Goal: Task Accomplishment & Management: Manage account settings

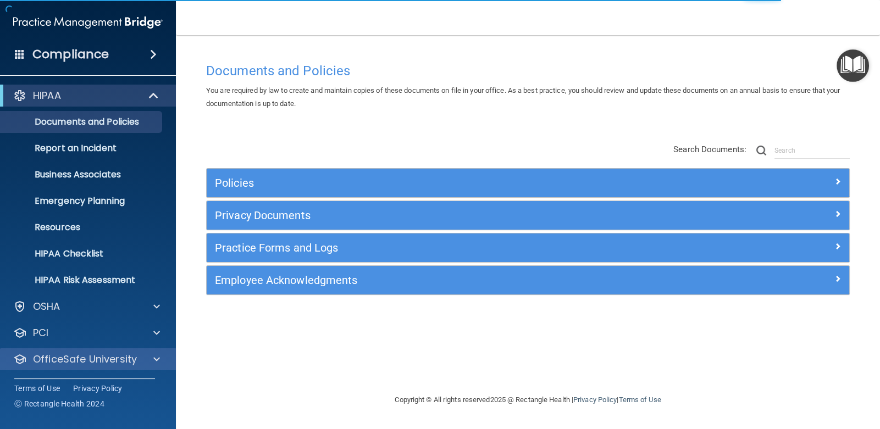
scroll to position [26, 0]
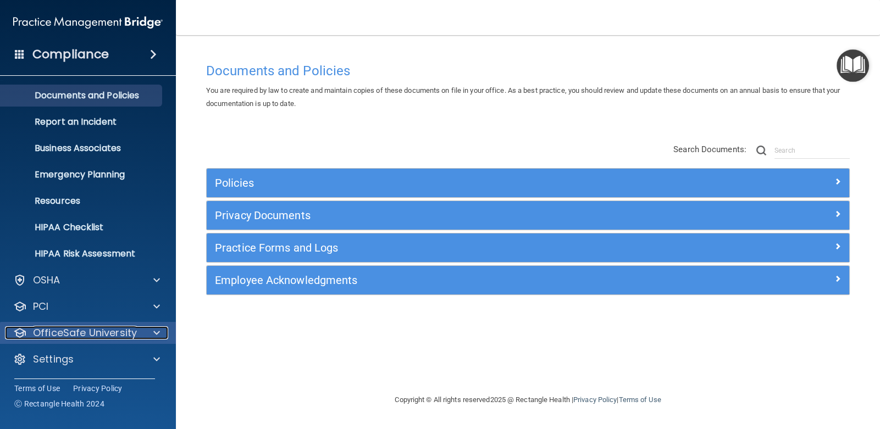
click at [122, 332] on p "OfficeSafe University" at bounding box center [85, 333] width 104 height 13
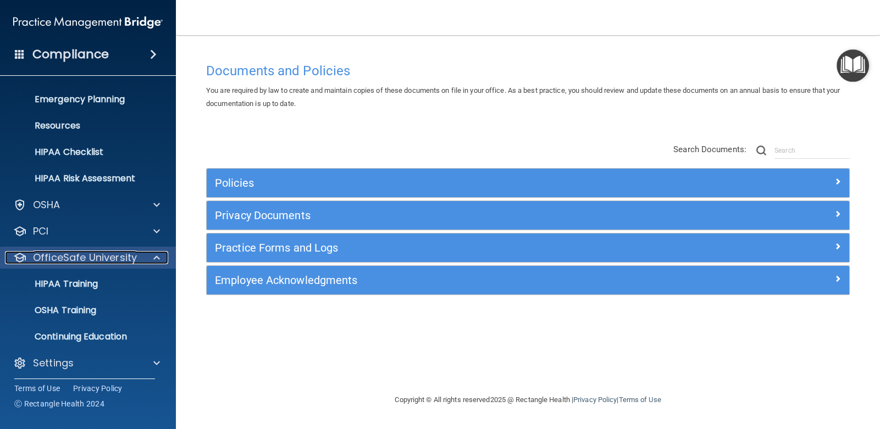
scroll to position [106, 0]
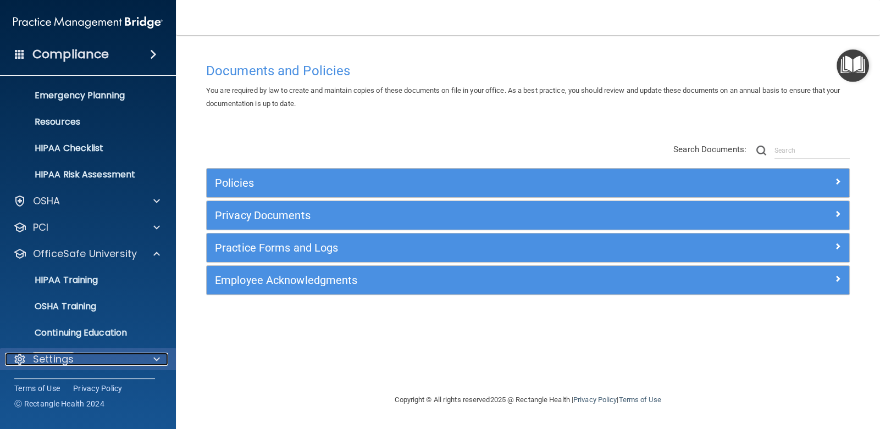
click at [60, 359] on p "Settings" at bounding box center [53, 359] width 41 height 13
click at [131, 355] on div "Settings" at bounding box center [73, 359] width 136 height 13
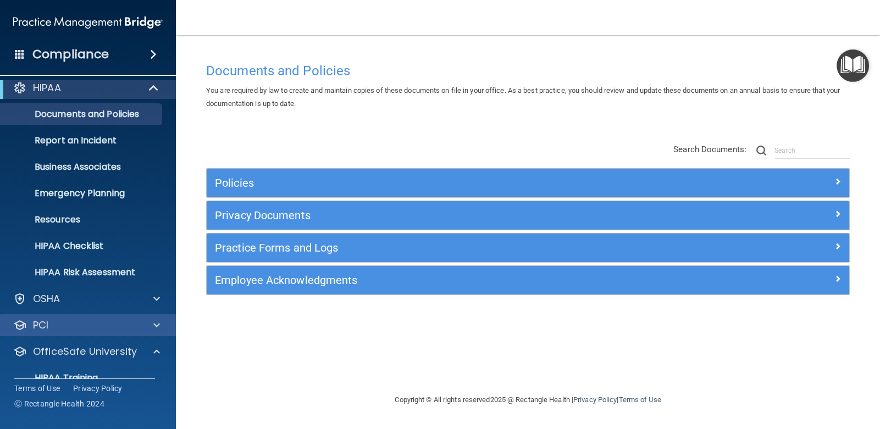
scroll to position [0, 0]
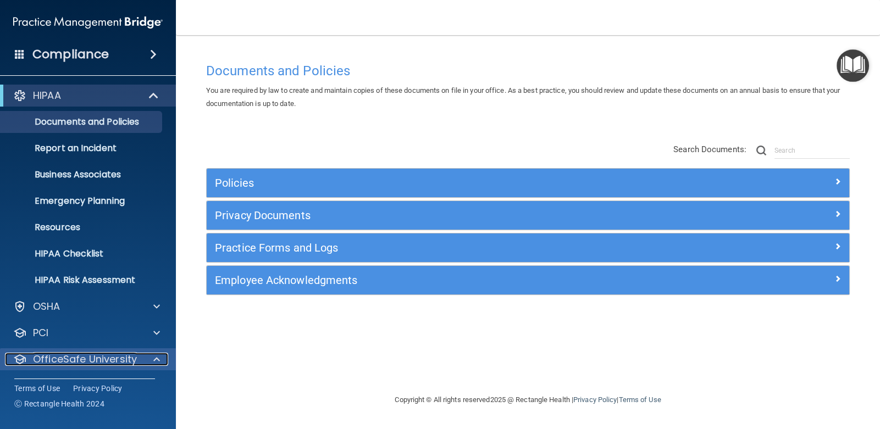
click at [124, 360] on p "OfficeSafe University" at bounding box center [85, 359] width 104 height 13
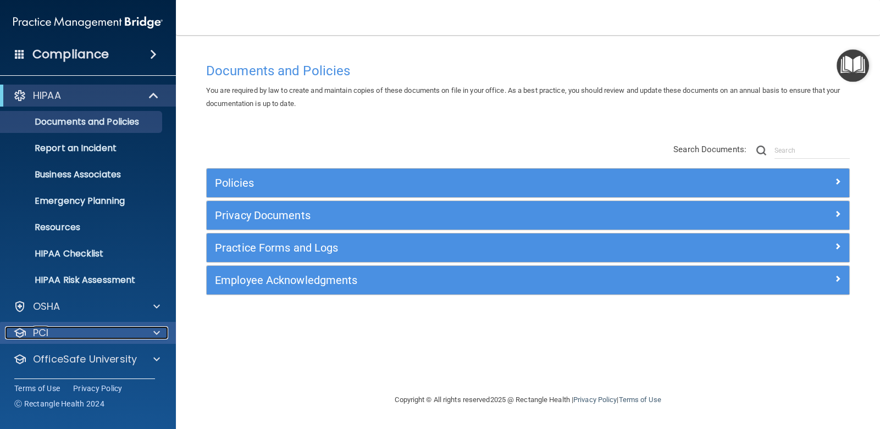
click at [121, 333] on div "PCI" at bounding box center [73, 333] width 136 height 13
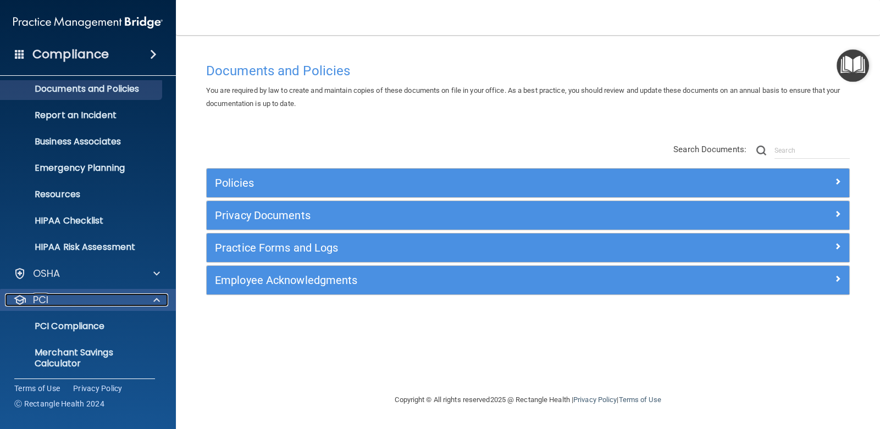
scroll to position [90, 0]
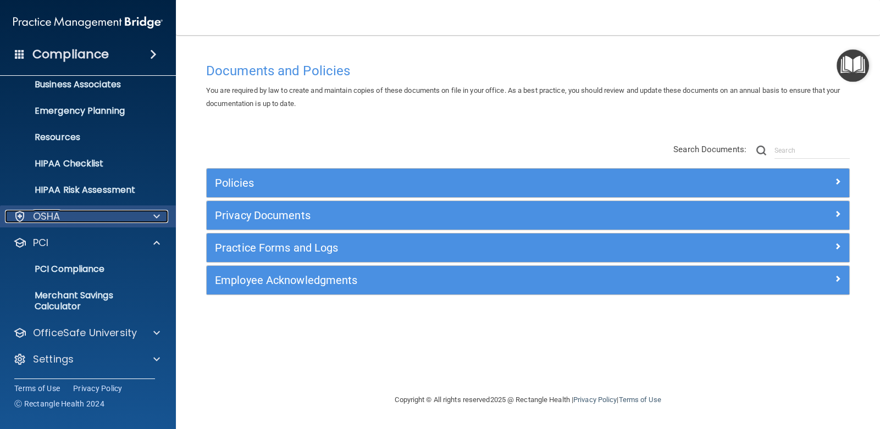
click at [130, 213] on div "OSHA" at bounding box center [73, 216] width 136 height 13
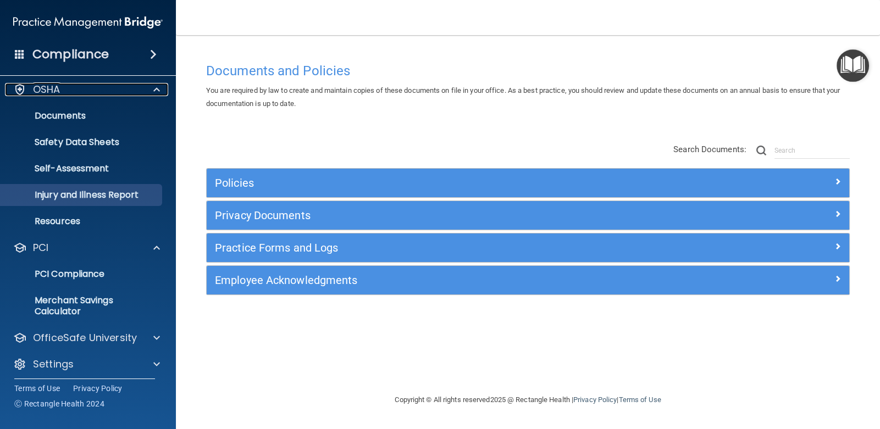
scroll to position [222, 0]
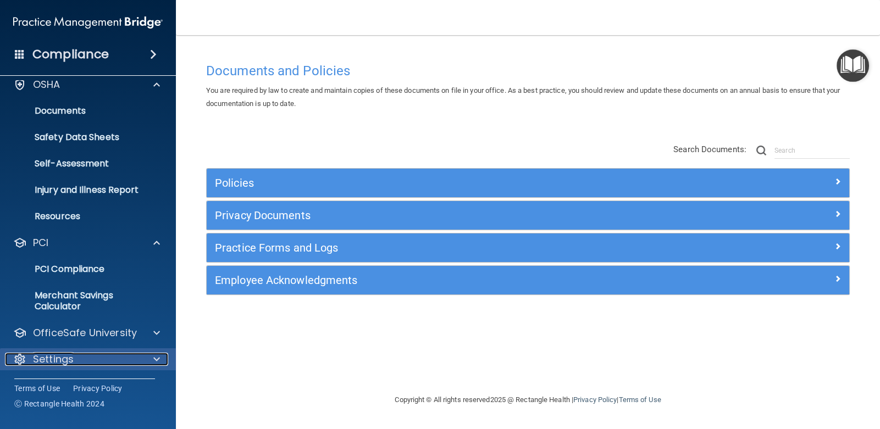
click at [64, 359] on p "Settings" at bounding box center [53, 359] width 41 height 13
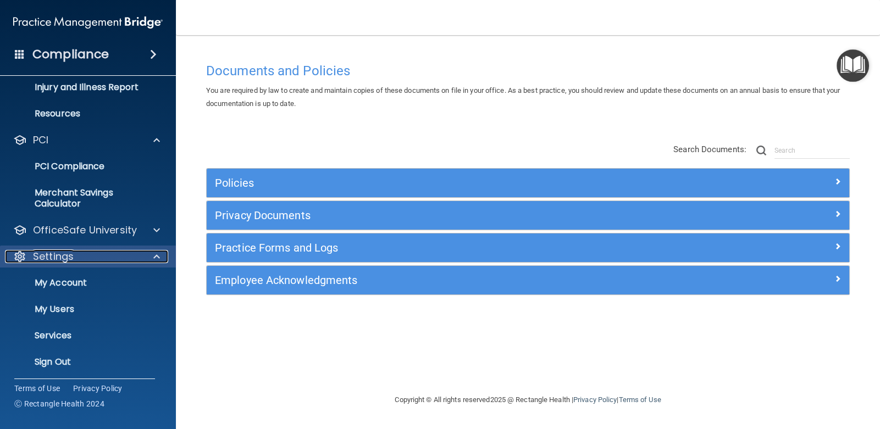
scroll to position [327, 0]
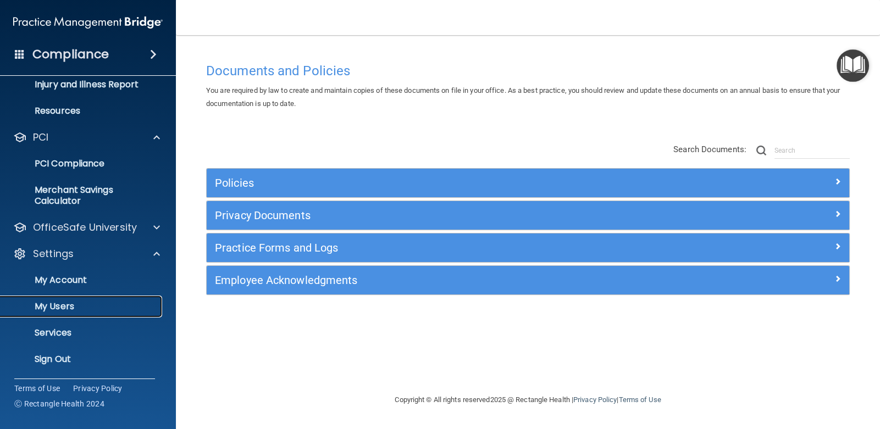
click at [60, 307] on p "My Users" at bounding box center [82, 306] width 150 height 11
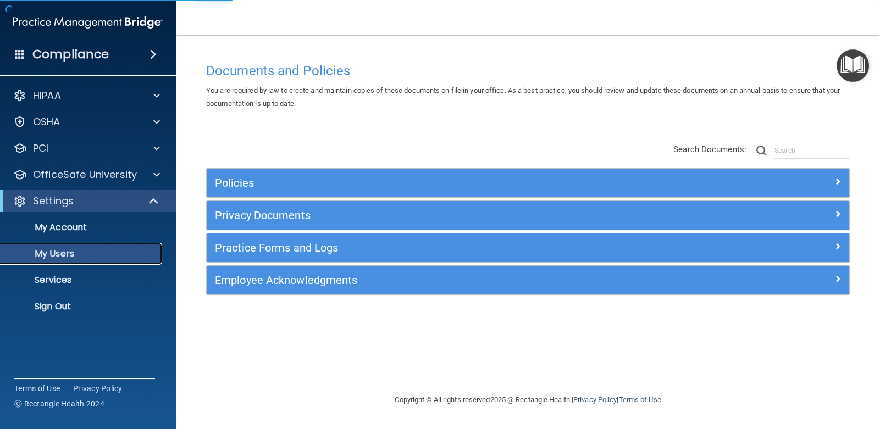
select select "20"
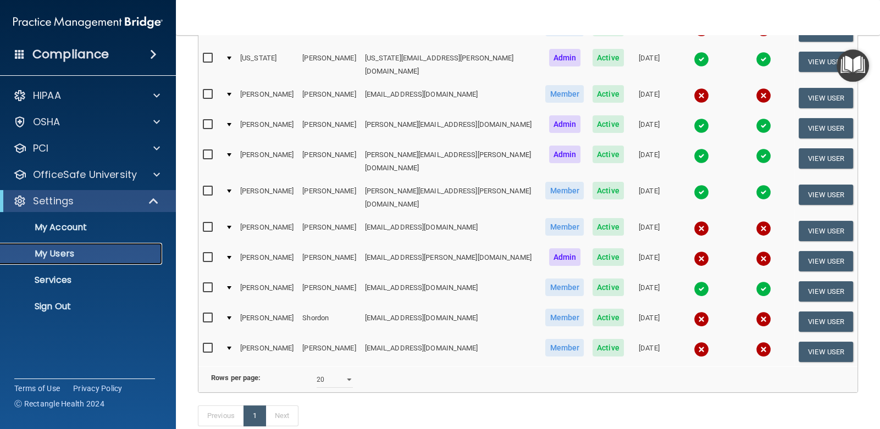
scroll to position [274, 0]
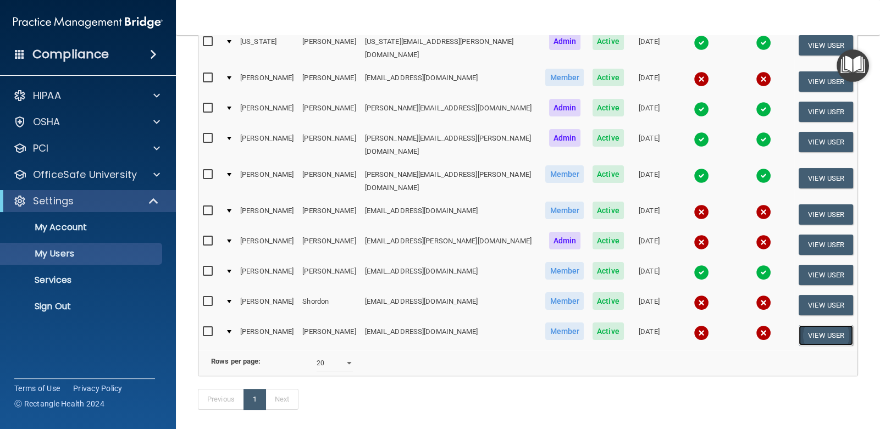
click at [799, 325] on button "View User" at bounding box center [826, 335] width 54 height 20
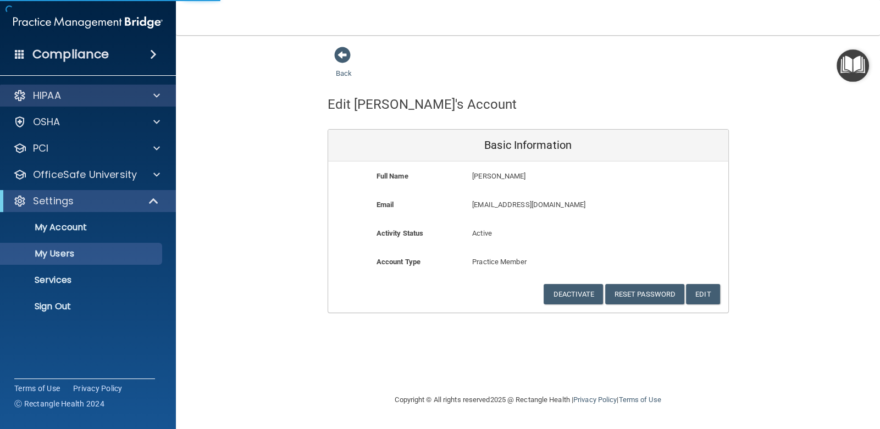
select select "20"
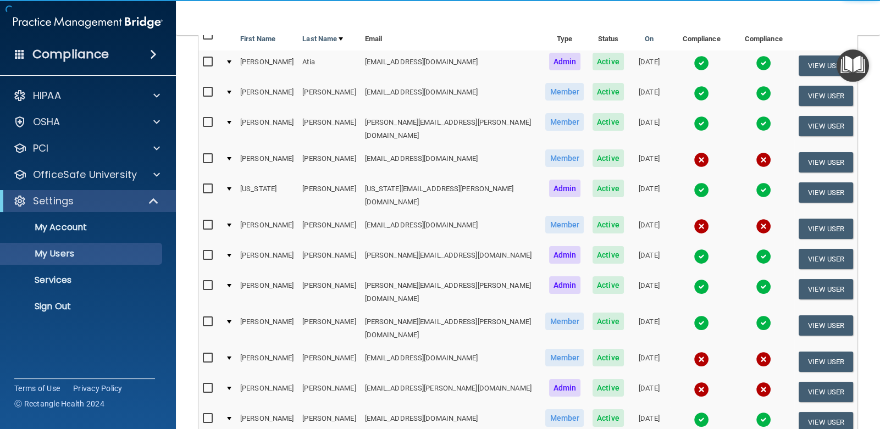
scroll to position [165, 0]
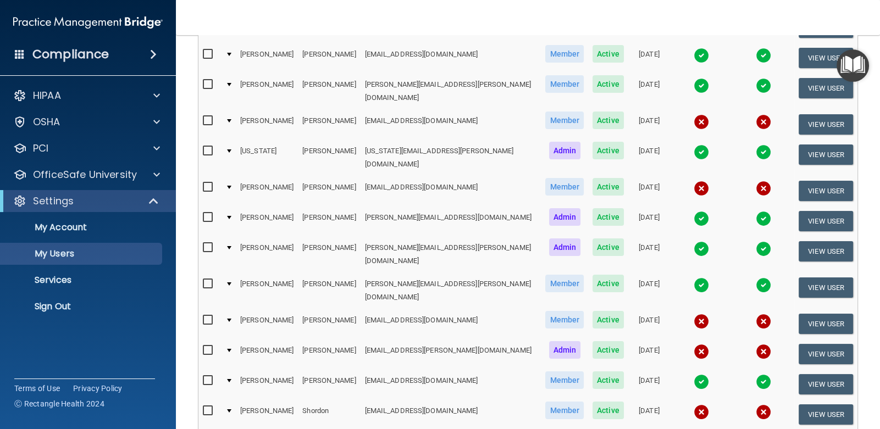
click at [231, 186] on div at bounding box center [229, 187] width 4 height 3
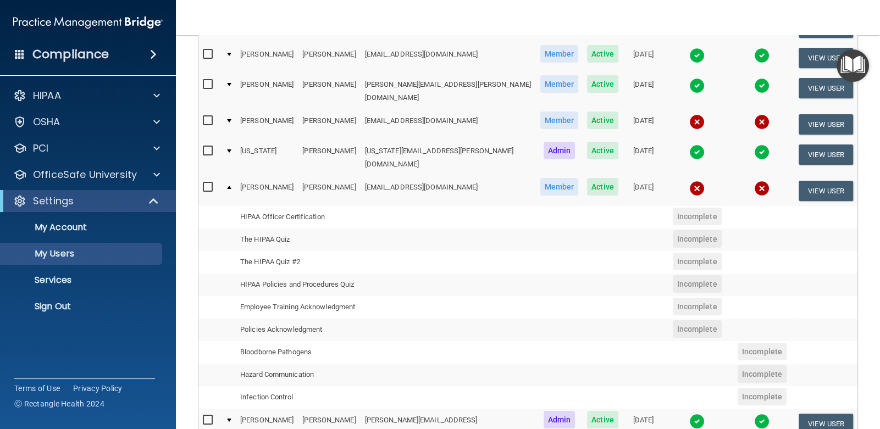
click at [228, 186] on div at bounding box center [229, 187] width 4 height 3
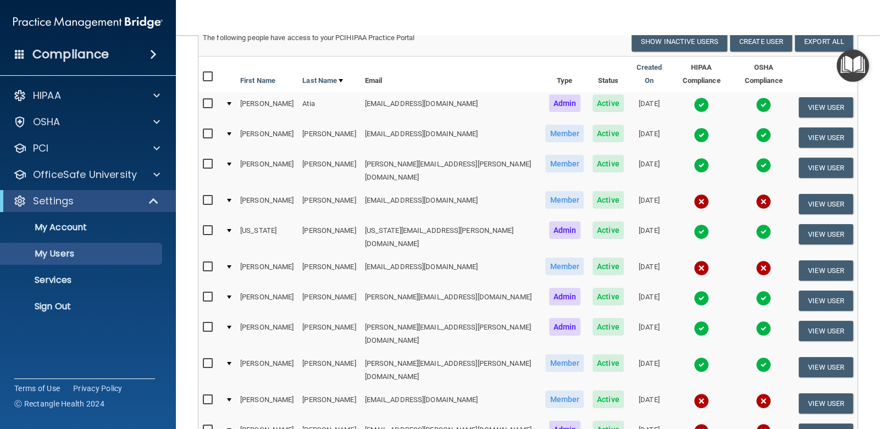
scroll to position [0, 0]
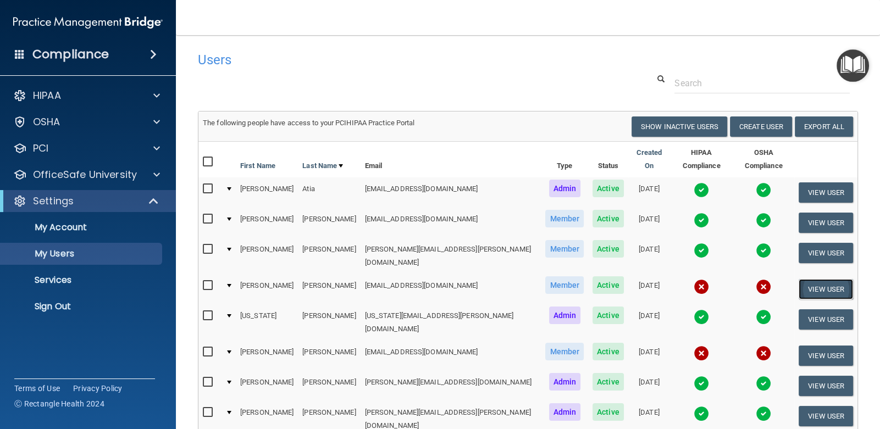
click at [810, 279] on button "View User" at bounding box center [826, 289] width 54 height 20
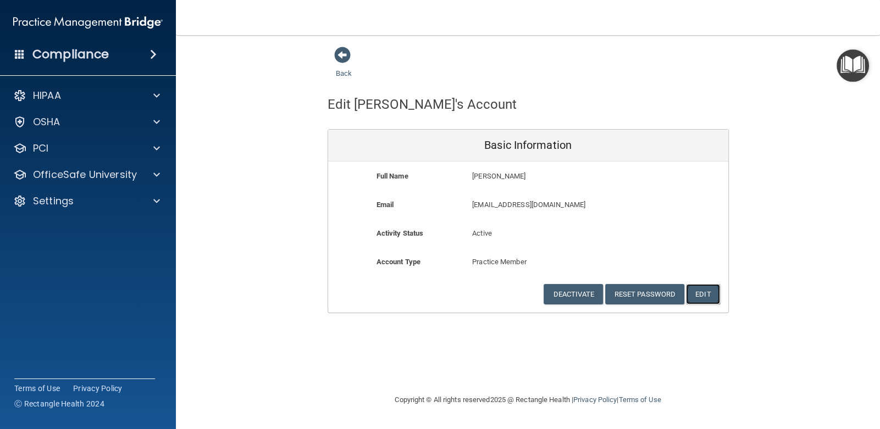
click at [707, 292] on button "Edit" at bounding box center [703, 294] width 34 height 20
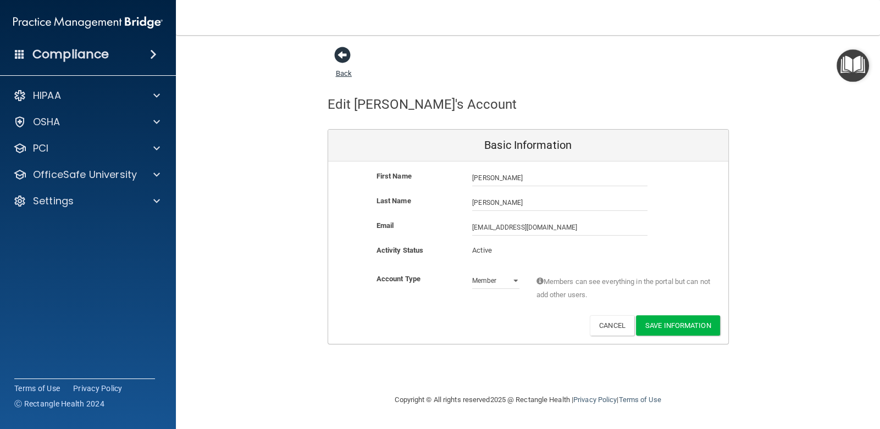
click at [344, 59] on span at bounding box center [342, 55] width 16 height 16
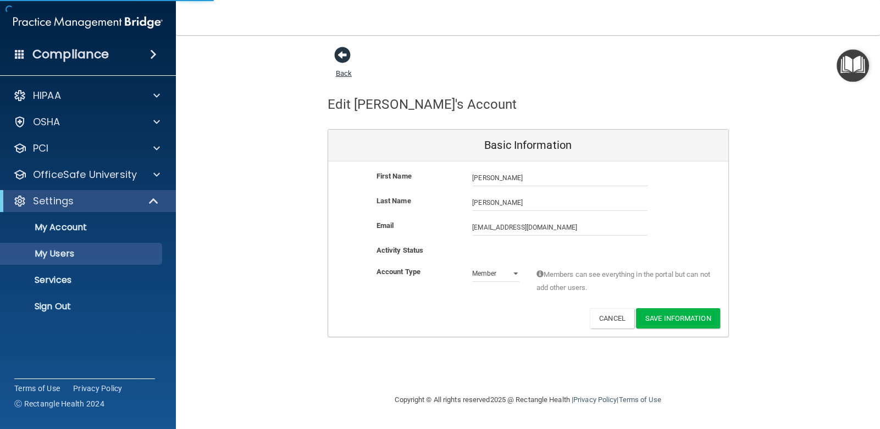
select select "20"
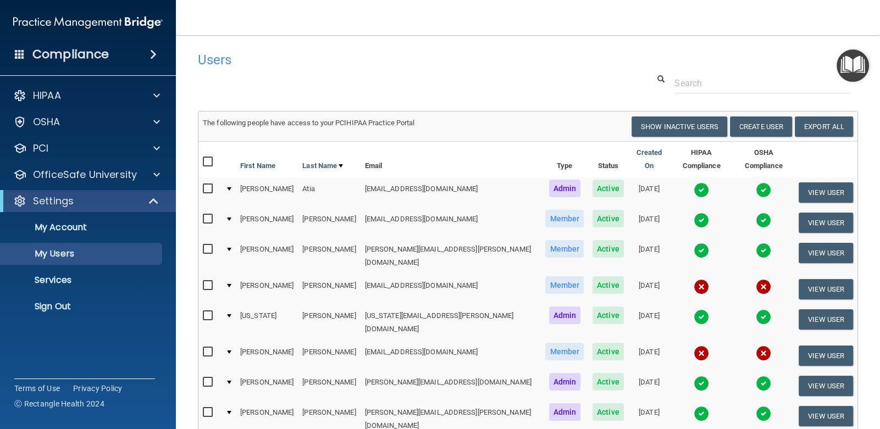
drag, startPoint x: 653, startPoint y: 1, endPoint x: 537, endPoint y: 69, distance: 134.6
click at [537, 69] on div "Users" at bounding box center [387, 59] width 395 height 27
click at [206, 281] on input "checkbox" at bounding box center [209, 285] width 13 height 9
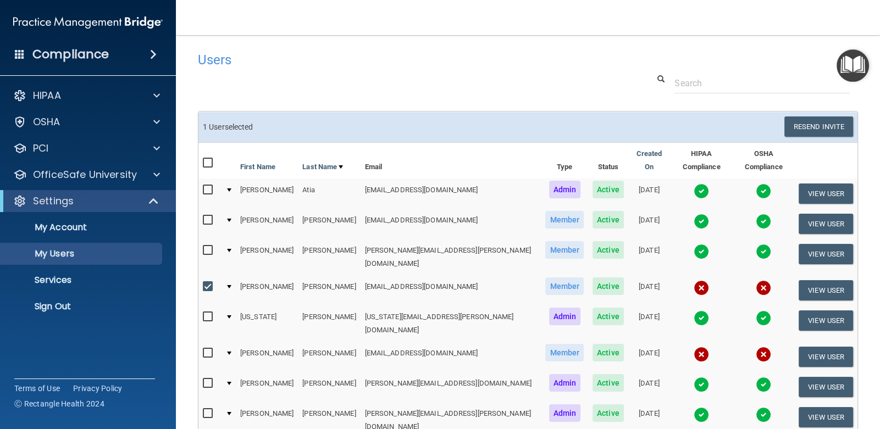
click at [208, 283] on input "checkbox" at bounding box center [209, 287] width 13 height 9
checkbox input "false"
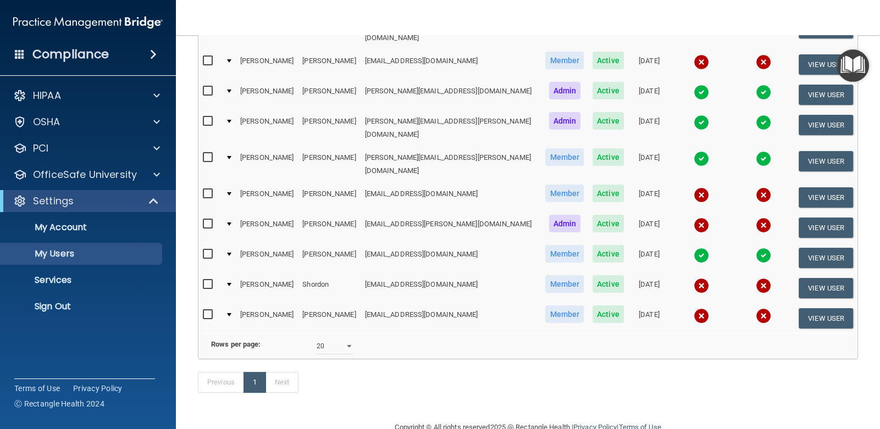
scroll to position [294, 0]
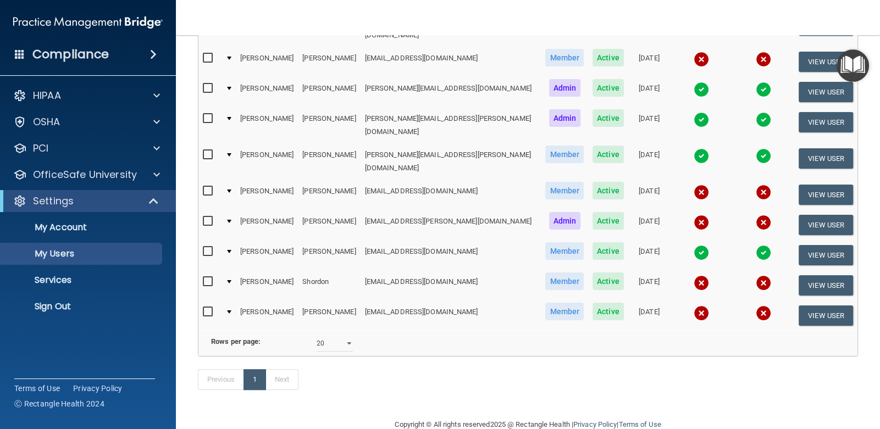
click at [208, 308] on input "checkbox" at bounding box center [209, 312] width 13 height 9
checkbox input "true"
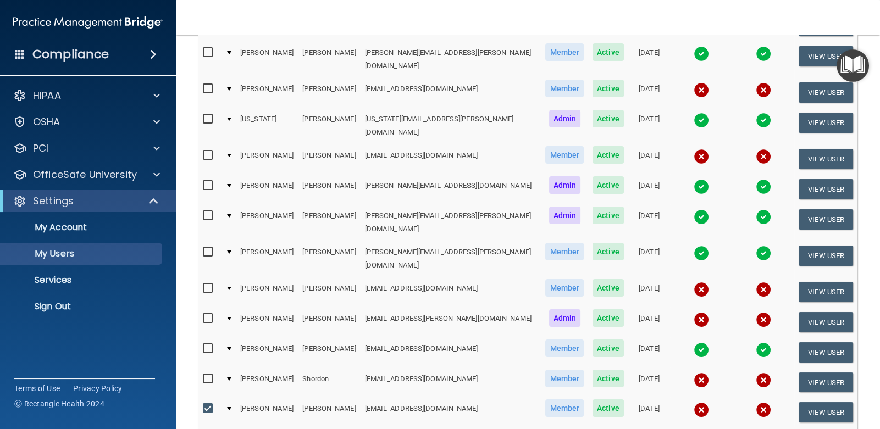
scroll to position [20, 0]
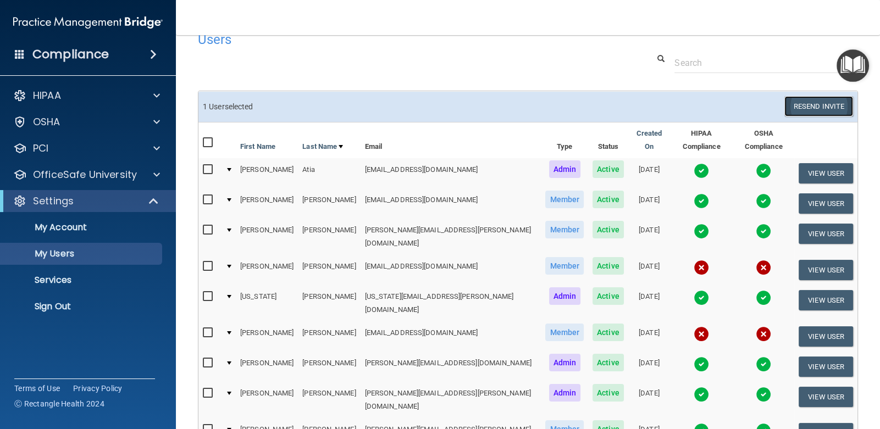
click at [800, 108] on button "Resend Invite" at bounding box center [819, 106] width 69 height 20
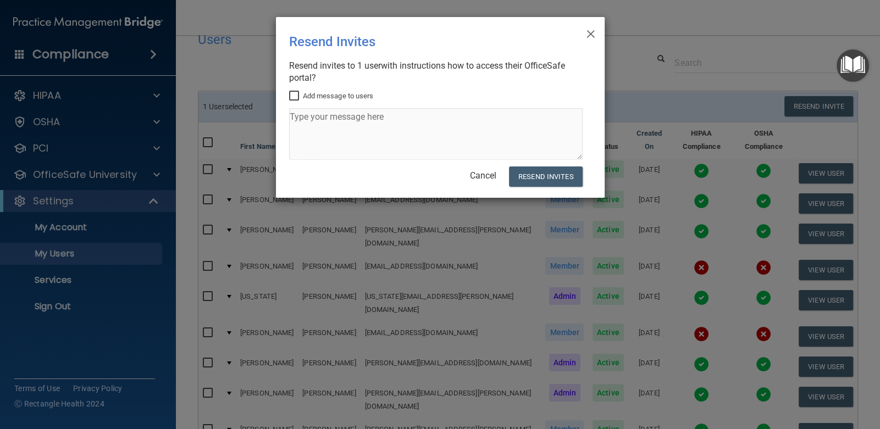
click at [296, 97] on input "Add message to users" at bounding box center [295, 96] width 13 height 9
checkbox input "true"
click at [321, 123] on textarea at bounding box center [436, 134] width 294 height 52
click at [461, 121] on textarea "Please complete as soon as you can. ThankYou" at bounding box center [436, 134] width 294 height 52
type textarea "Please complete as soon as you can. Thank You"
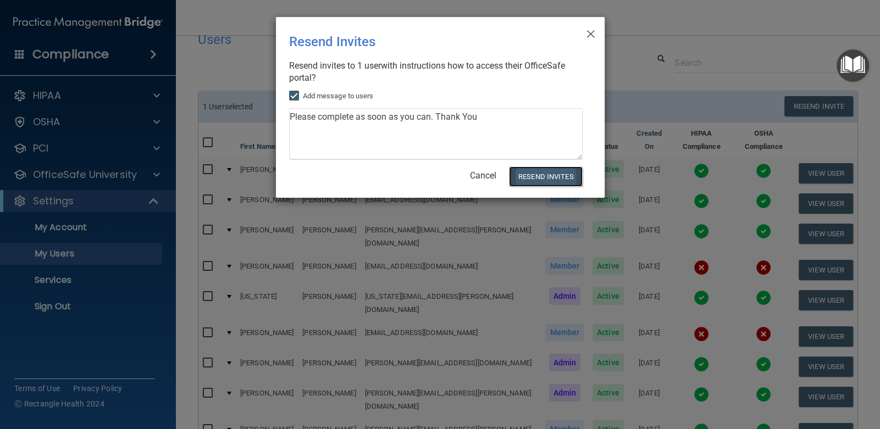
click at [550, 176] on button "Resend Invites" at bounding box center [545, 177] width 73 height 20
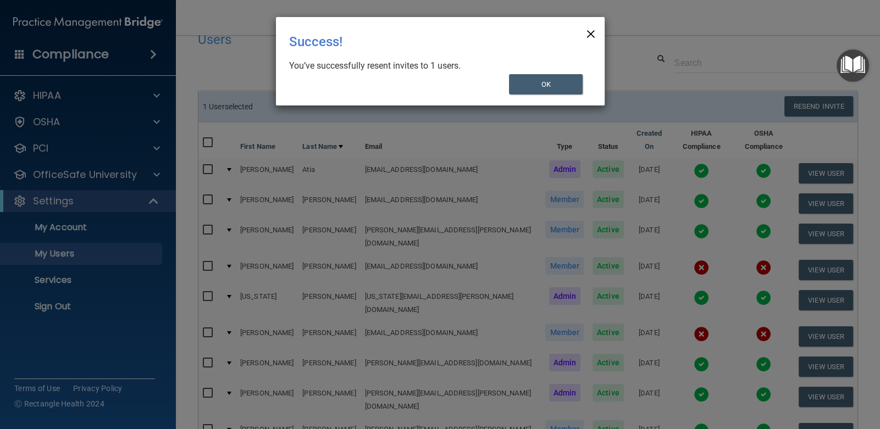
click at [591, 34] on span "×" at bounding box center [591, 32] width 10 height 22
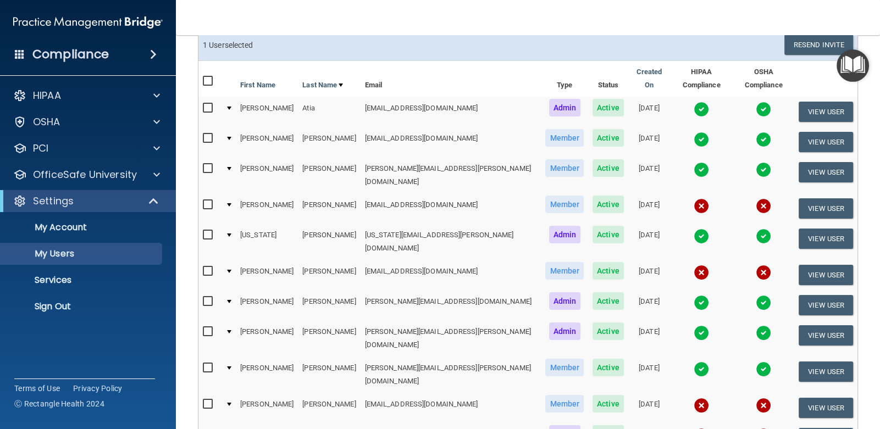
scroll to position [75, 0]
